Goal: Information Seeking & Learning: Learn about a topic

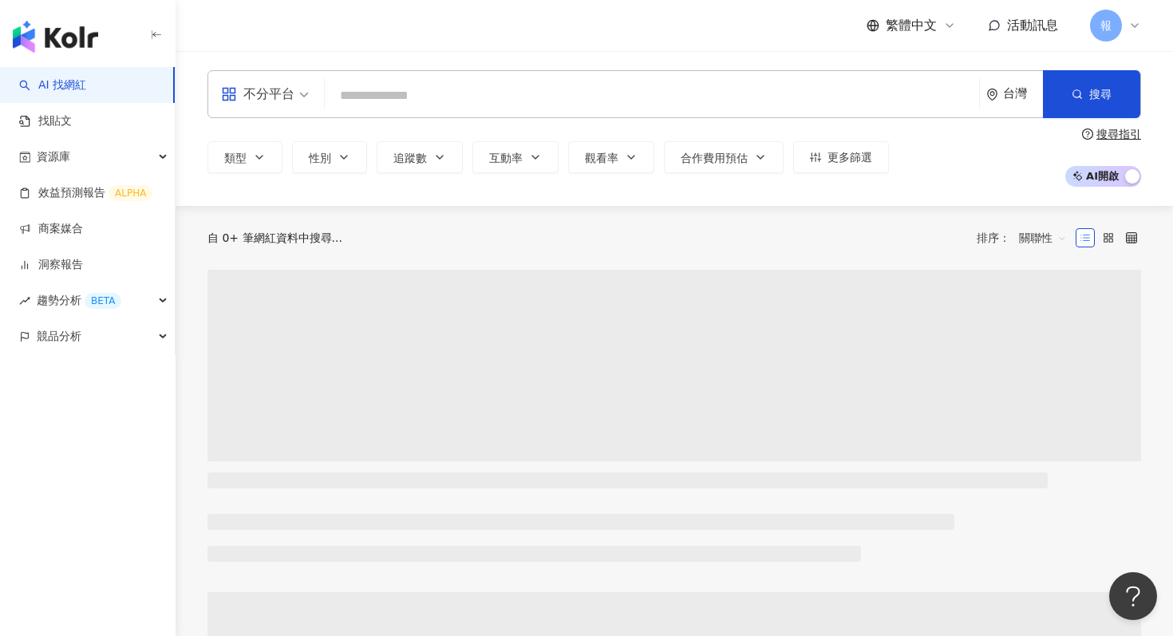
click at [436, 78] on div "不分平台 台灣 搜尋" at bounding box center [675, 94] width 934 height 48
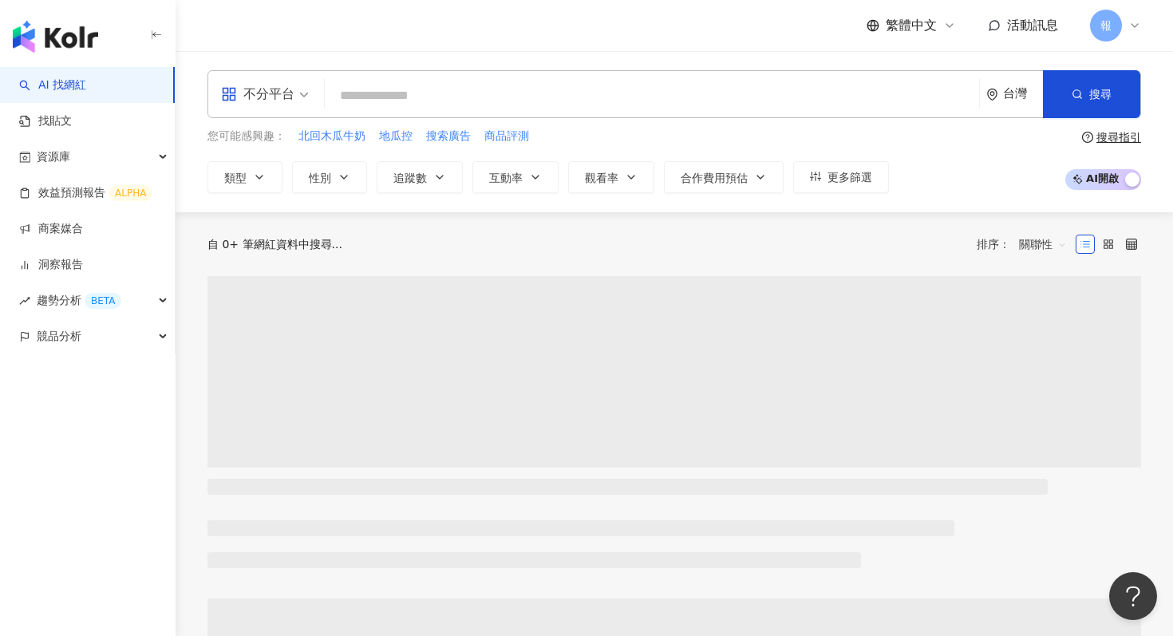
click at [437, 100] on input "search" at bounding box center [652, 96] width 642 height 30
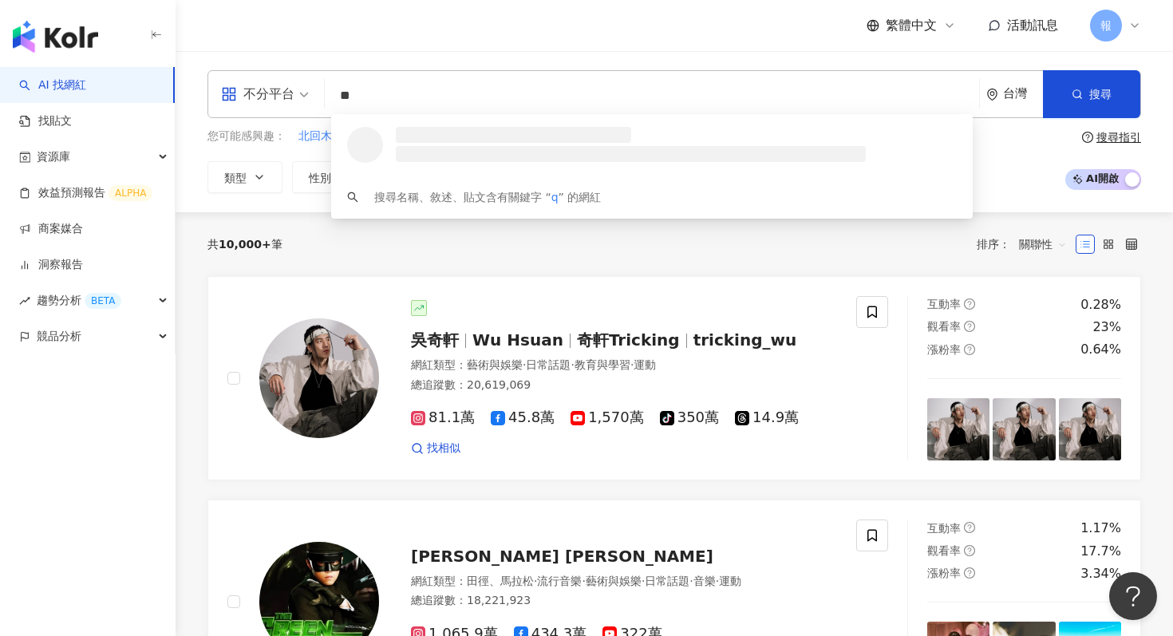
type input "***"
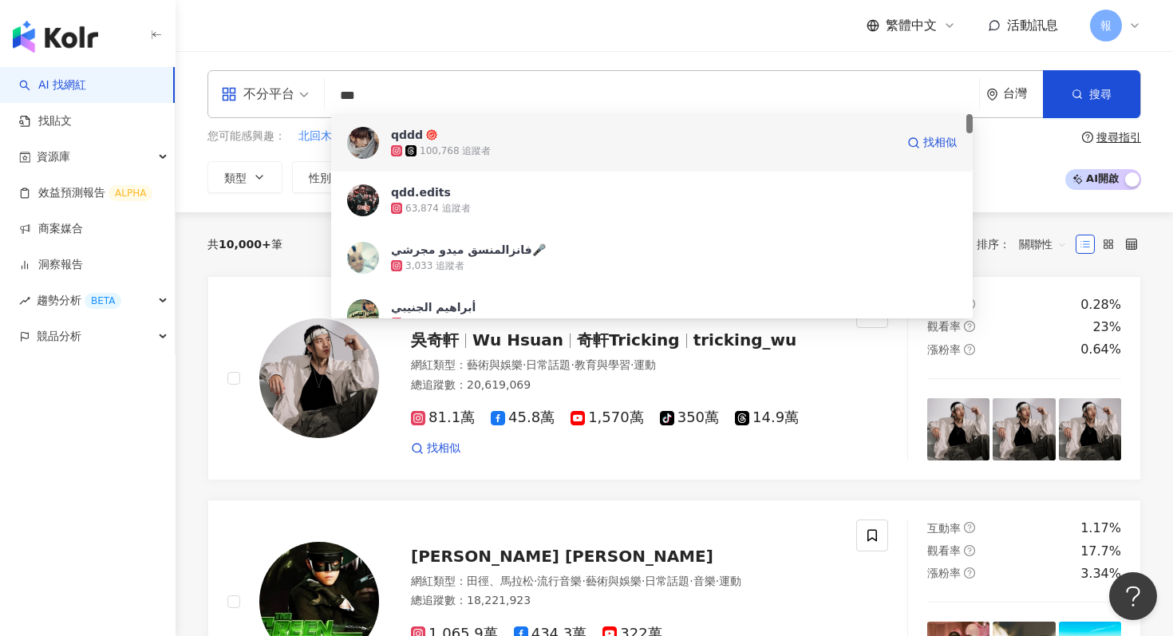
click at [538, 140] on span "qddd" at bounding box center [643, 135] width 505 height 16
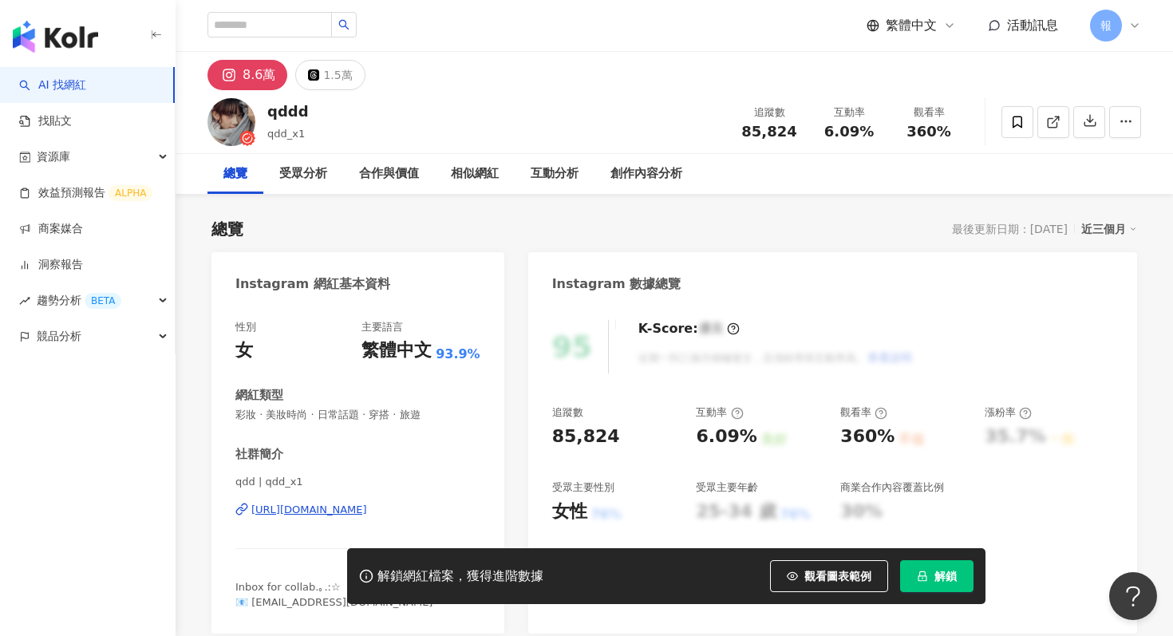
click at [924, 570] on button "解鎖" at bounding box center [936, 576] width 73 height 32
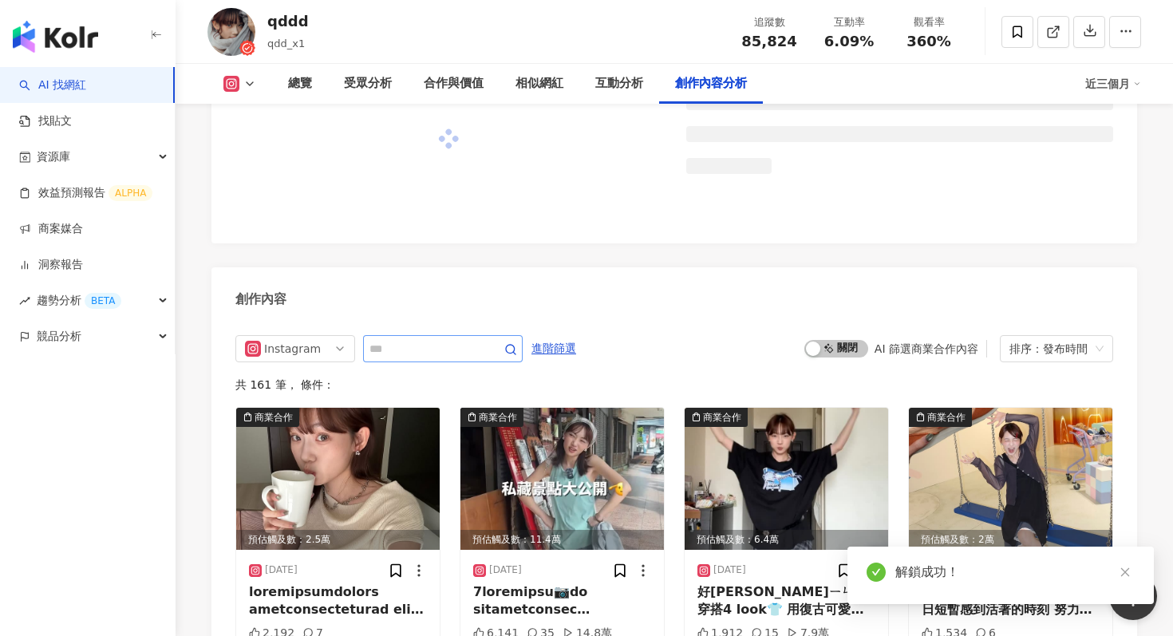
click at [414, 319] on div "Instagram 進階篩選 啟動 關閉 AI 篩選商業合作內容 排序：發布時間 共 161 筆 ， 條件： 商業合作 預估觸及數：2.5萬 [DATE] 2…" at bounding box center [675, 512] width 926 height 386
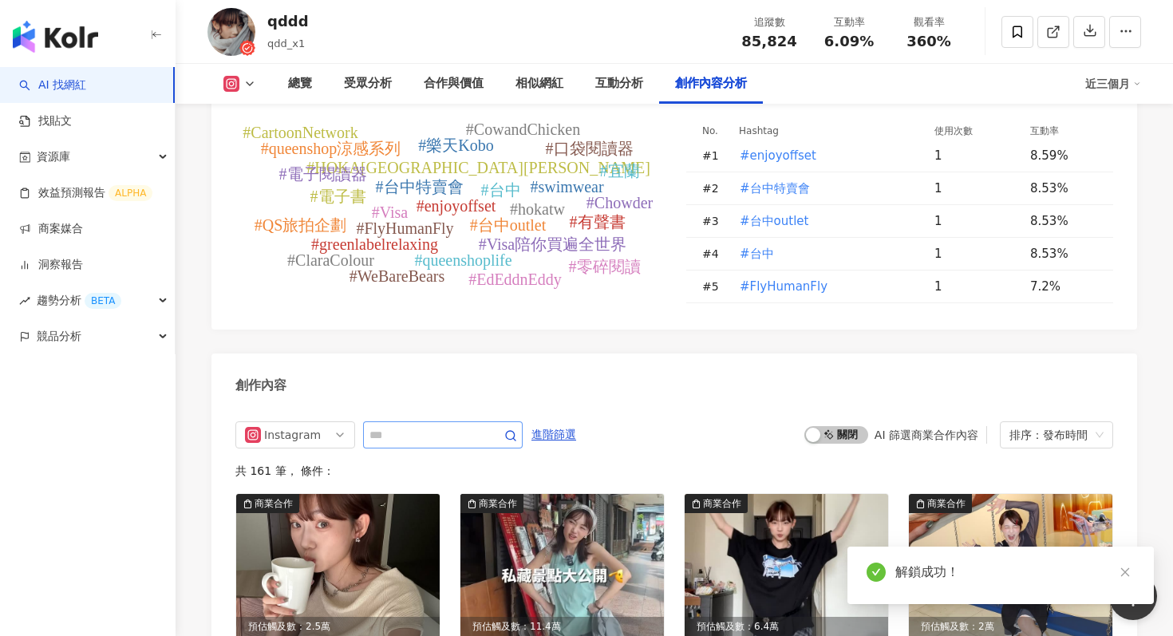
scroll to position [4837, 0]
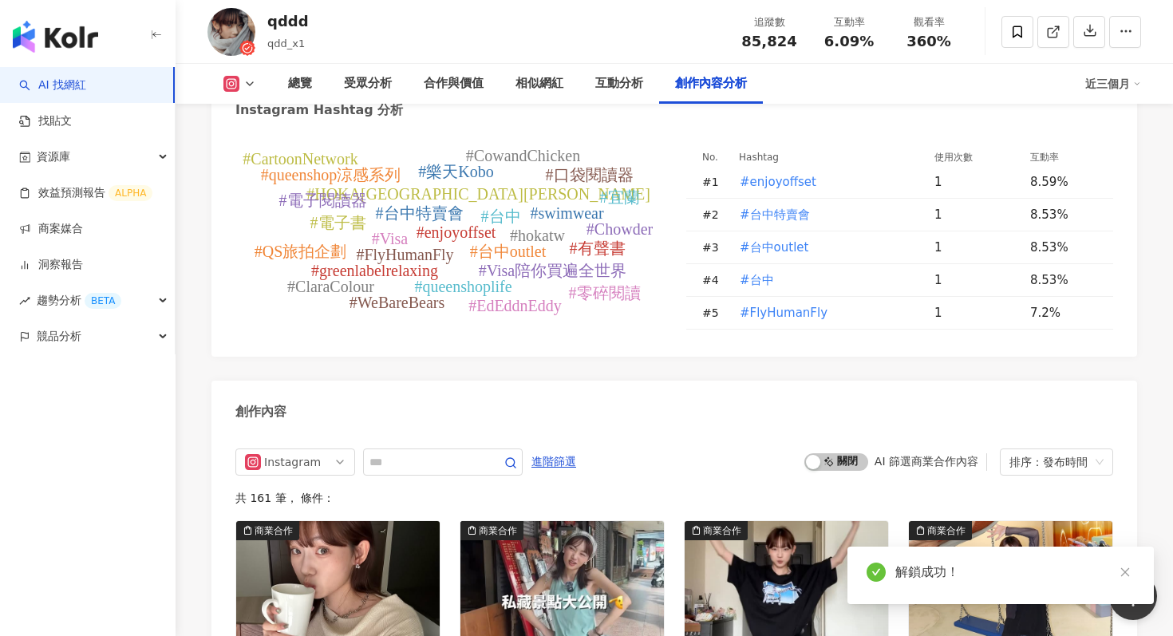
click at [413, 453] on input "text" at bounding box center [426, 462] width 112 height 19
type input "*"
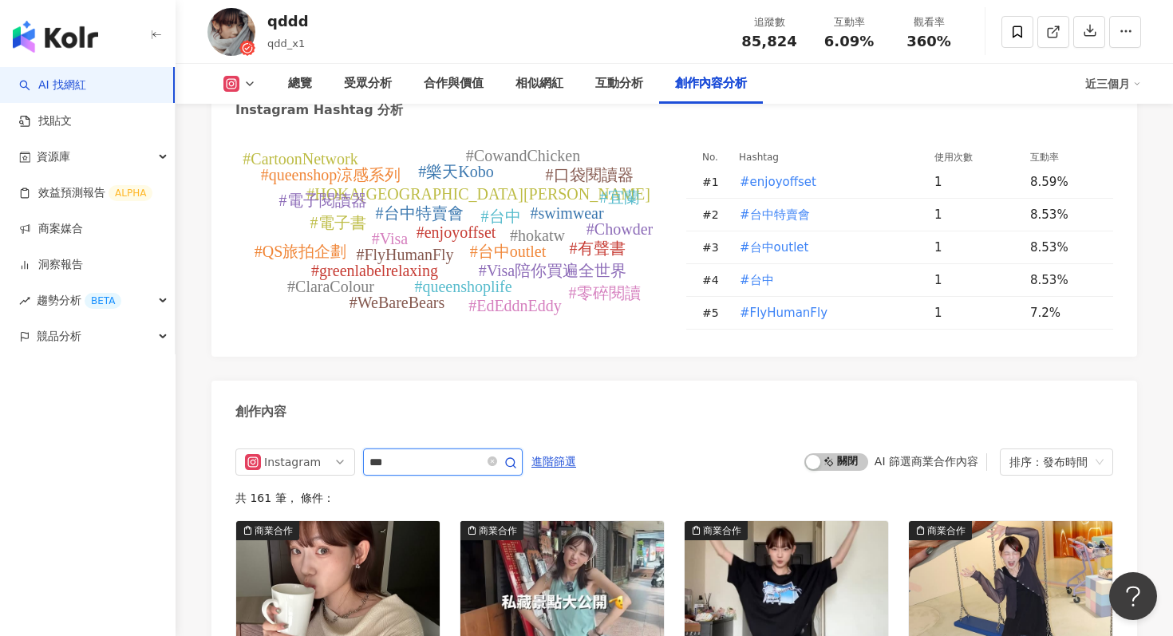
type input "***"
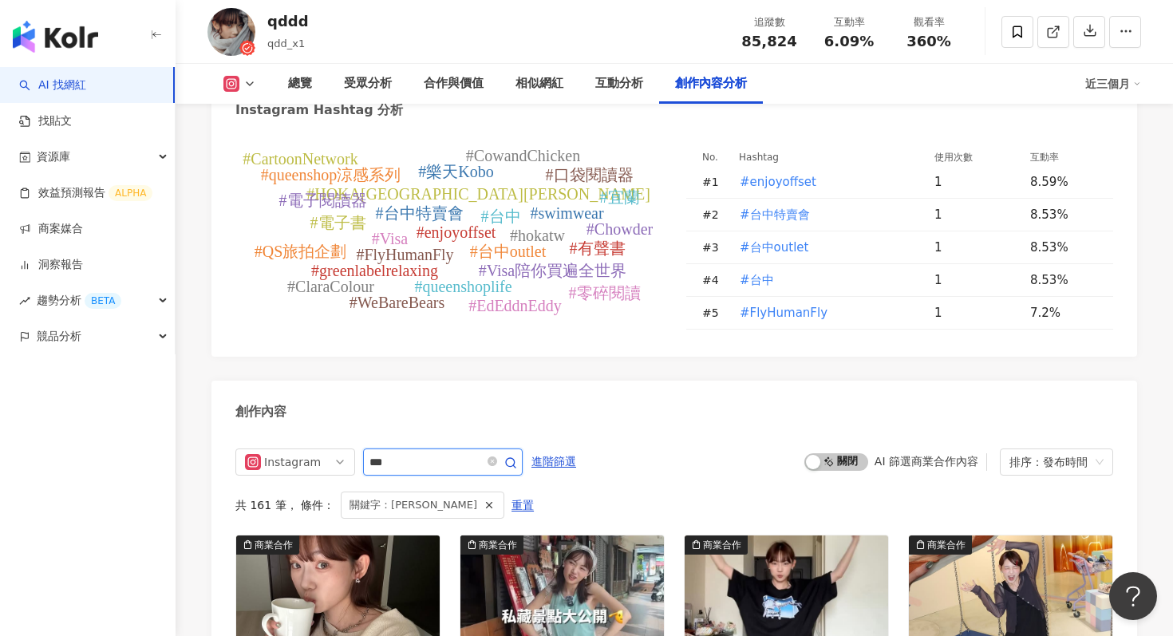
scroll to position [4973, 0]
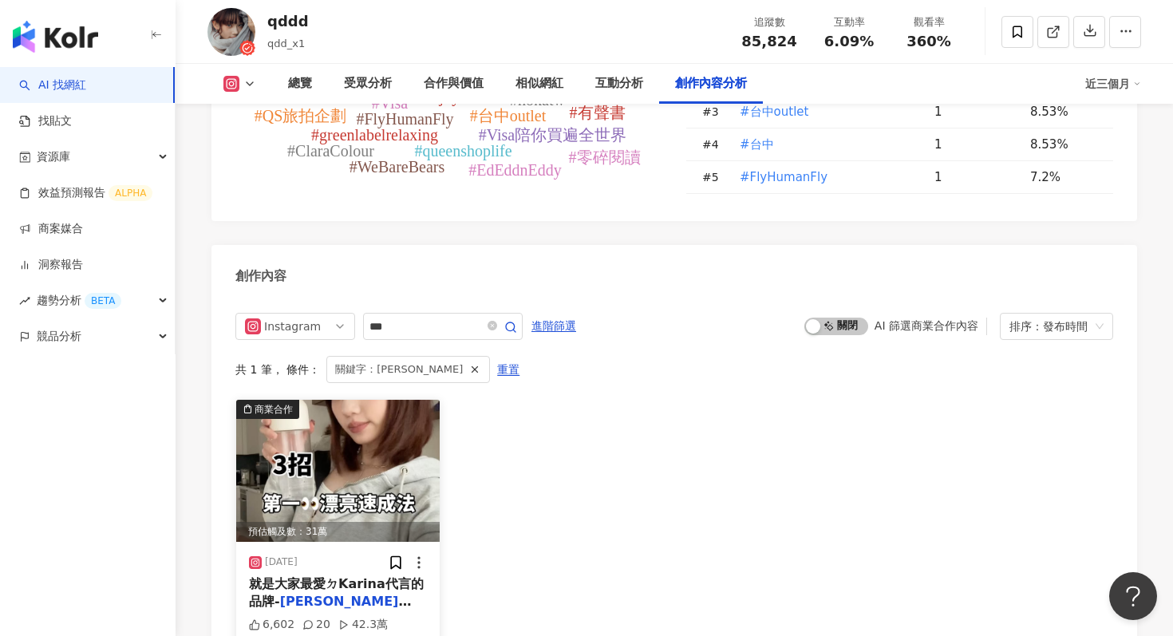
click at [366, 400] on img at bounding box center [338, 471] width 204 height 142
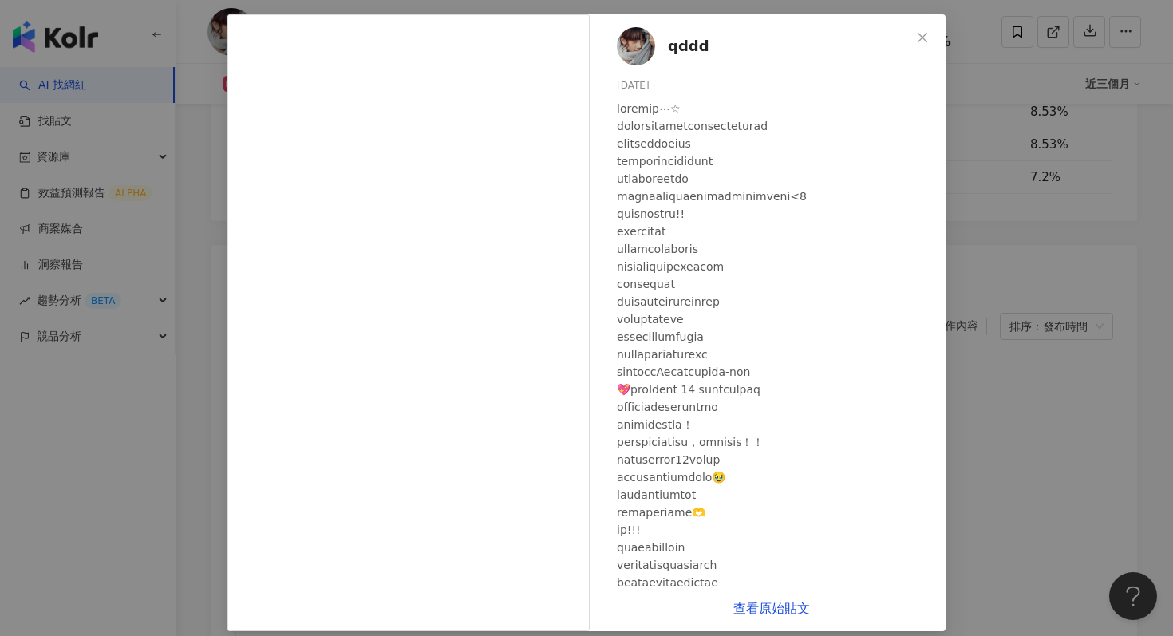
scroll to position [80, 0]
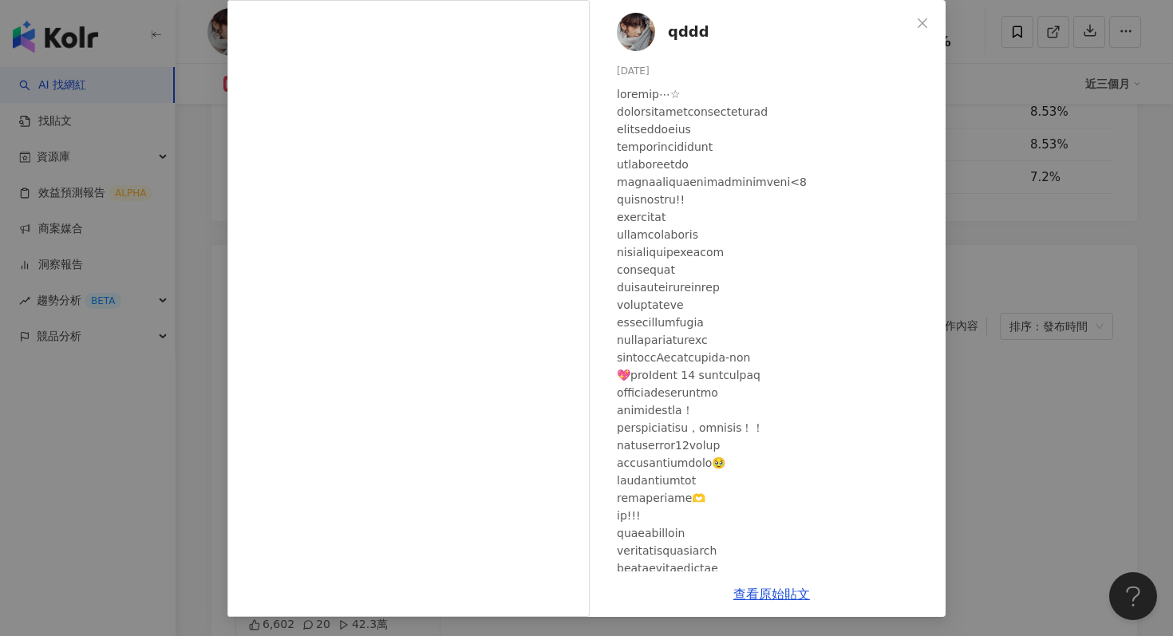
click at [1079, 348] on div "qddd [DATE] 6,602 20 42.3萬 查看原始貼文" at bounding box center [586, 318] width 1173 height 636
